Goal: Check status: Check status

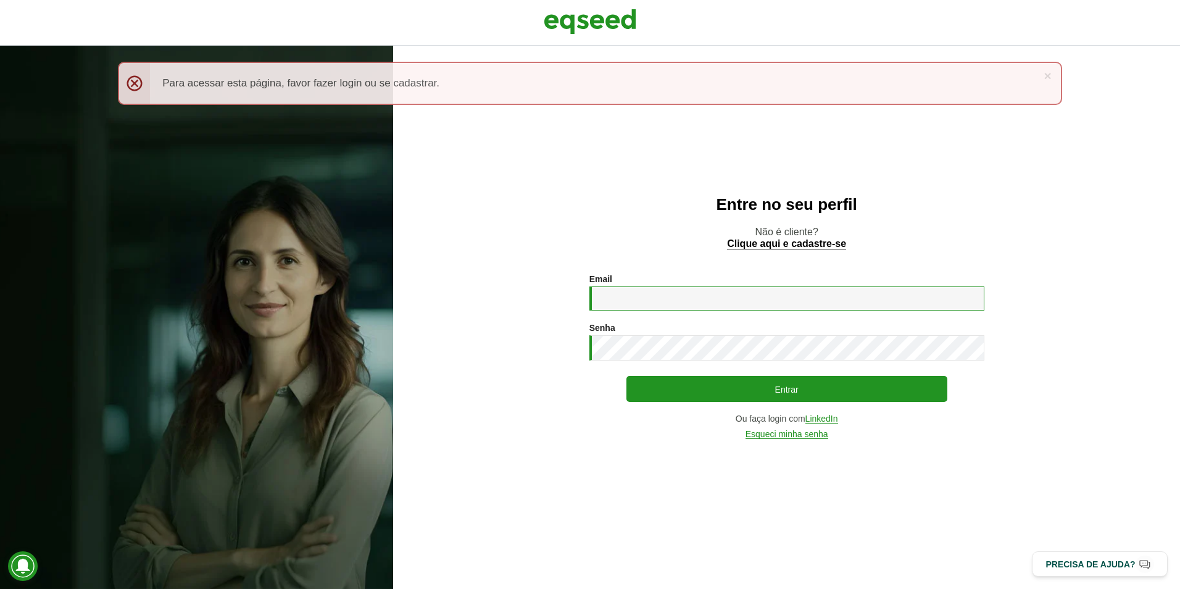
click at [705, 305] on input "Email *" at bounding box center [787, 298] width 395 height 24
type input "**********"
click at [627, 376] on button "Entrar" at bounding box center [787, 389] width 321 height 26
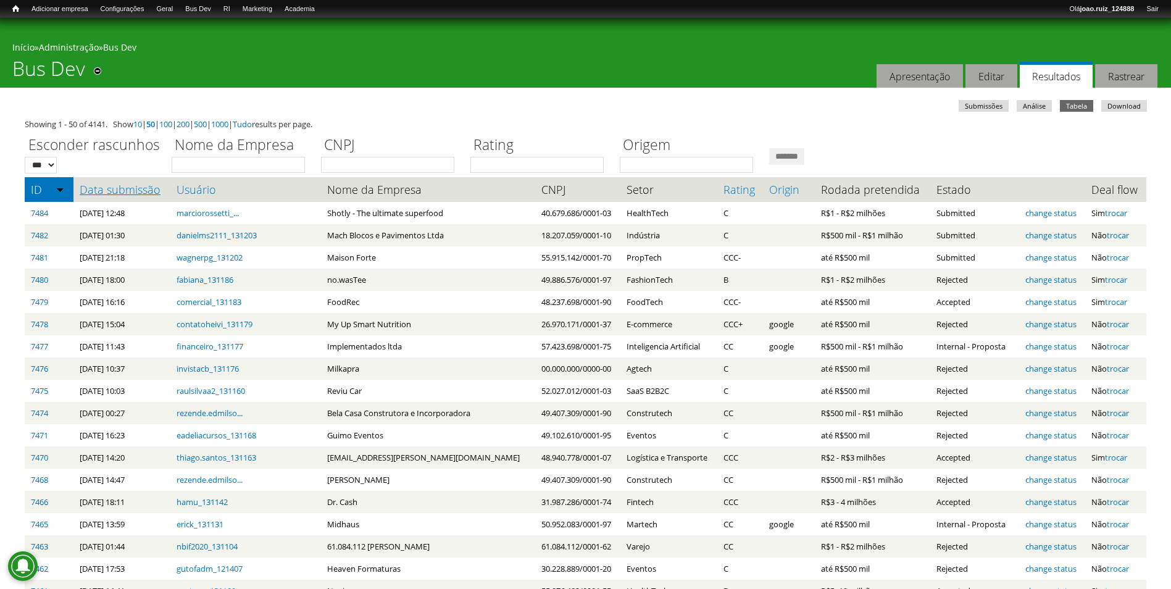
click at [83, 194] on link "Data submissão" at bounding box center [122, 189] width 85 height 12
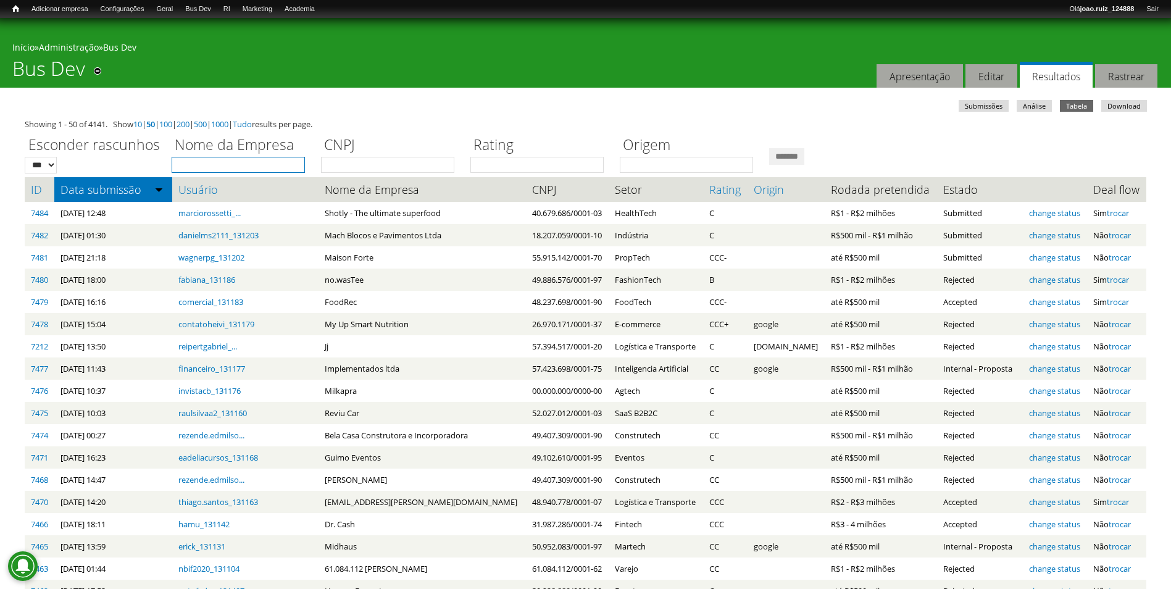
click at [261, 170] on input "Nome da Empresa" at bounding box center [238, 165] width 133 height 16
click at [225, 155] on label "Nome da Empresa" at bounding box center [242, 146] width 141 height 22
click at [225, 157] on input "Nome da Empresa" at bounding box center [238, 165] width 133 height 16
type input "*****"
drag, startPoint x: 897, startPoint y: 159, endPoint x: 890, endPoint y: 159, distance: 6.8
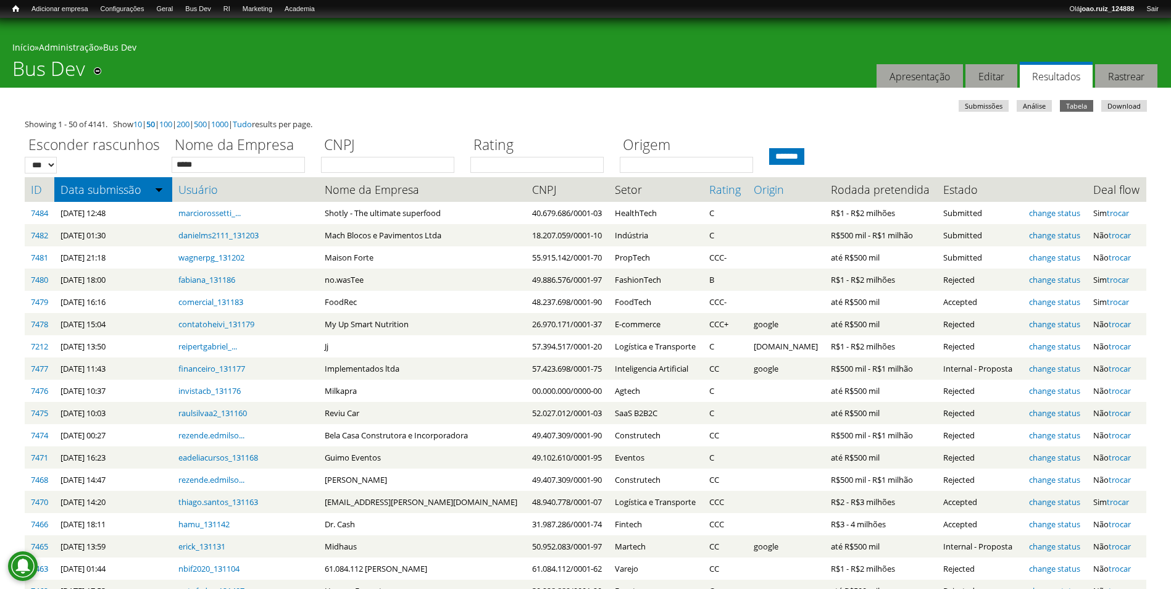
click at [804, 159] on input "*******" at bounding box center [786, 156] width 35 height 17
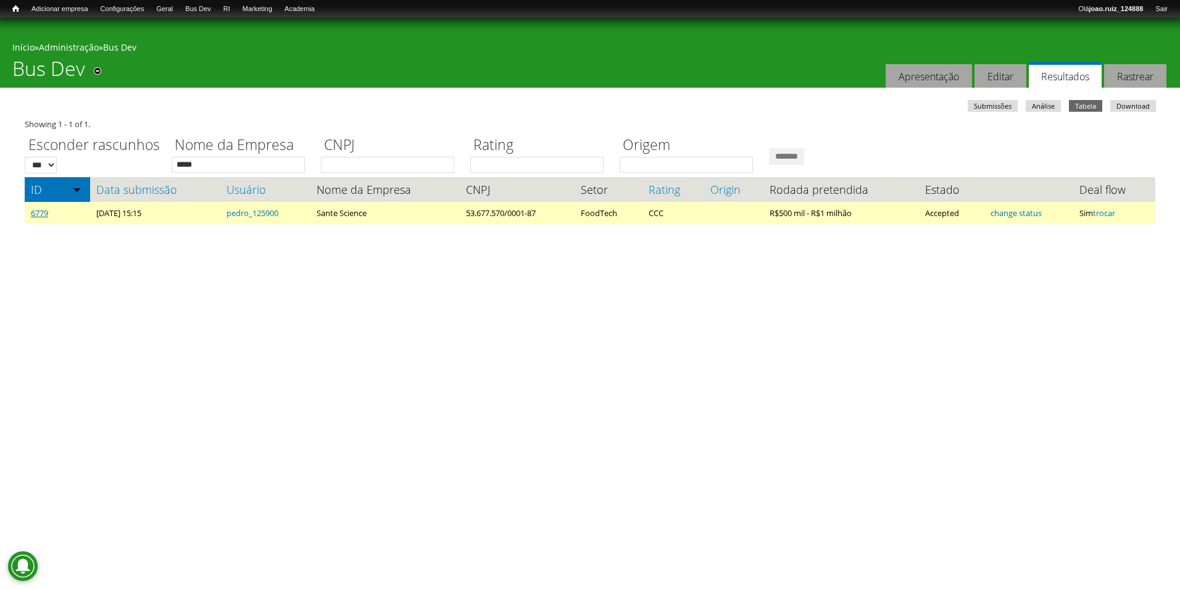
click at [43, 215] on link "6779" at bounding box center [39, 212] width 17 height 11
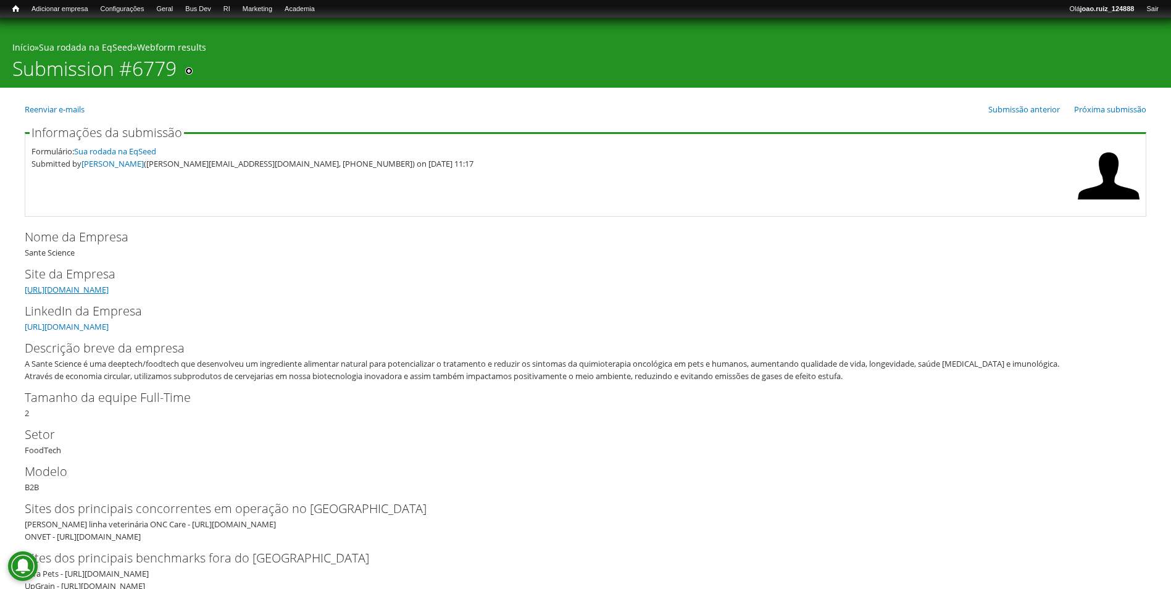
click at [109, 289] on link "[URL][DOMAIN_NAME]" at bounding box center [67, 289] width 84 height 11
click at [109, 323] on link "[URL][DOMAIN_NAME]" at bounding box center [67, 326] width 84 height 11
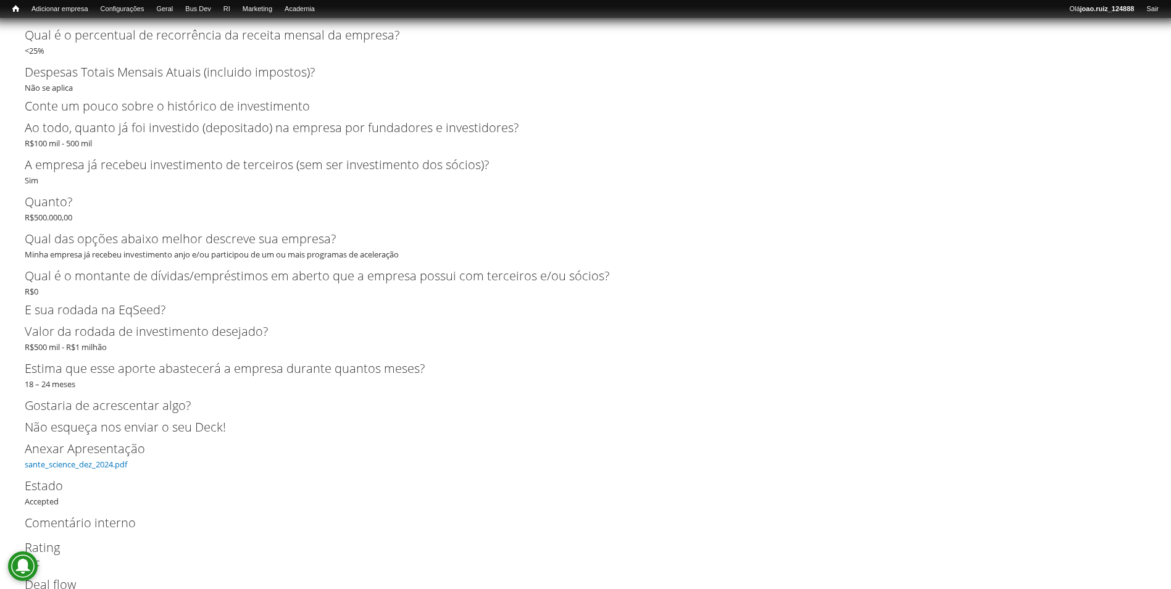
scroll to position [2839, 0]
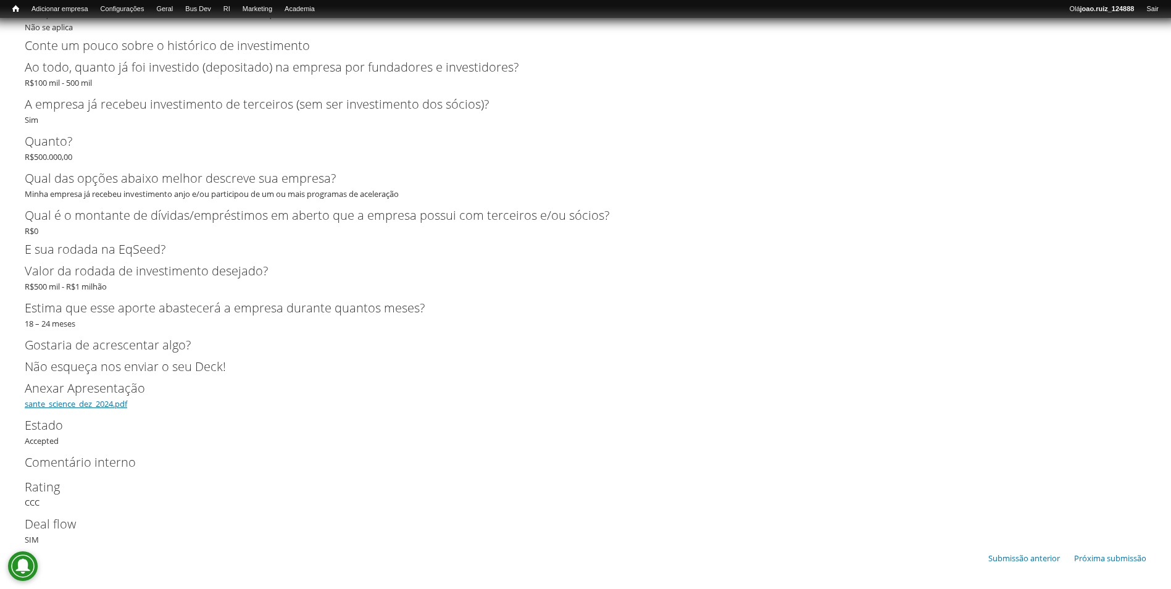
click at [91, 401] on link "sante_science_dez_2024.pdf" at bounding box center [76, 403] width 102 height 11
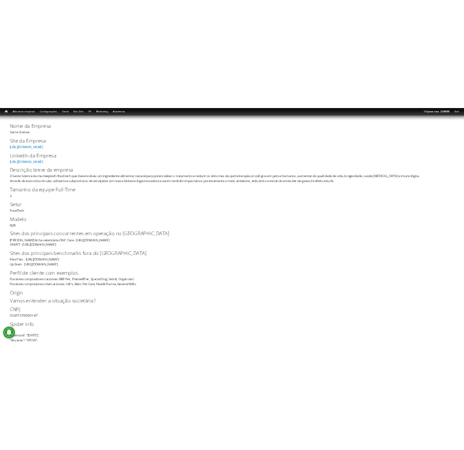
scroll to position [184, 0]
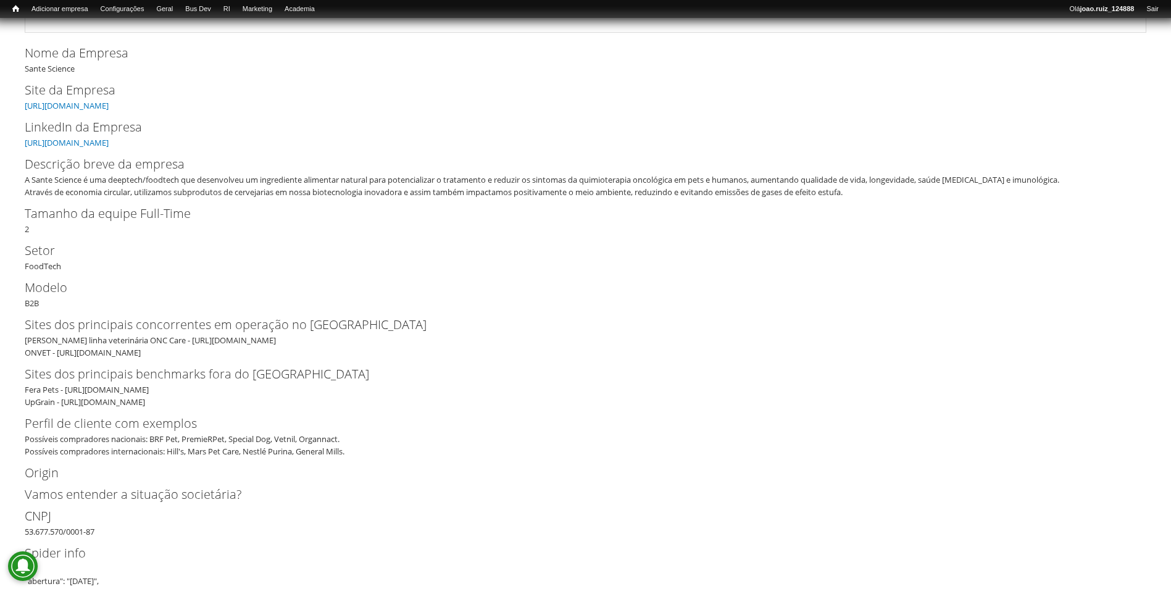
drag, startPoint x: 167, startPoint y: 354, endPoint x: 59, endPoint y: 358, distance: 108.1
click at [59, 358] on div "Hill's linha veterinária ONC Care - [URL][DOMAIN_NAME] ONVET - [URL][DOMAIN_NAM…" at bounding box center [582, 346] width 1114 height 25
copy div "[URL][DOMAIN_NAME]"
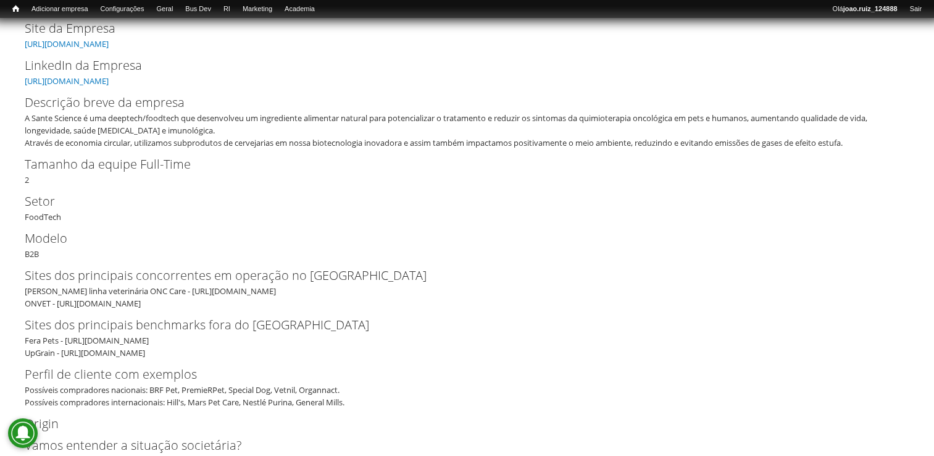
scroll to position [307, 0]
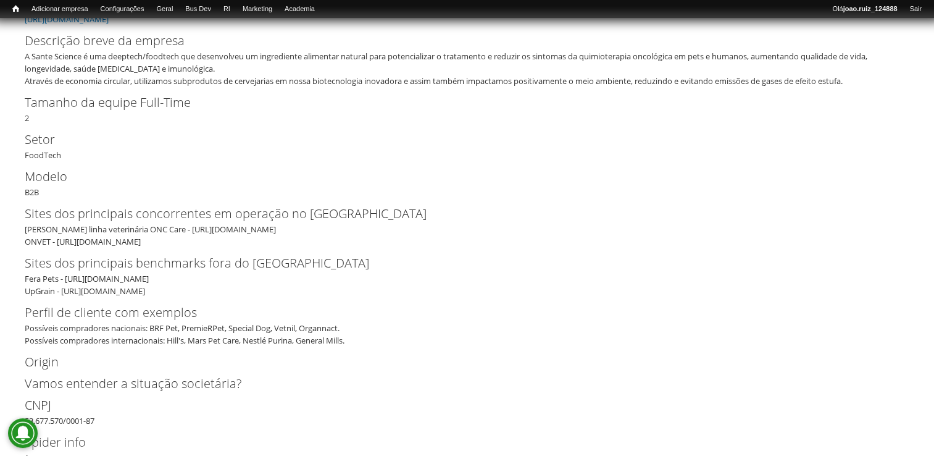
drag, startPoint x: 163, startPoint y: 276, endPoint x: 69, endPoint y: 281, distance: 94.6
click at [69, 281] on div "Fera Pets - [URL][DOMAIN_NAME] UpGrain - [URL][DOMAIN_NAME]" at bounding box center [463, 284] width 877 height 25
copy div "ttps://[DOMAIN_NAME][URL]"
drag, startPoint x: 211, startPoint y: 291, endPoint x: 62, endPoint y: 288, distance: 148.2
click at [62, 288] on div "Fera Pets - [URL][DOMAIN_NAME] UpGrain - [URL][DOMAIN_NAME]" at bounding box center [463, 284] width 877 height 25
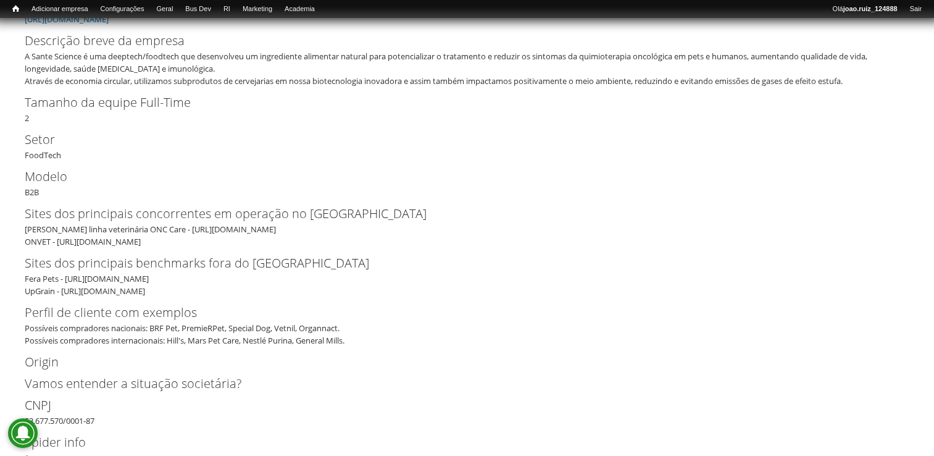
copy div "[URL][DOMAIN_NAME]"
